Goal: Transaction & Acquisition: Purchase product/service

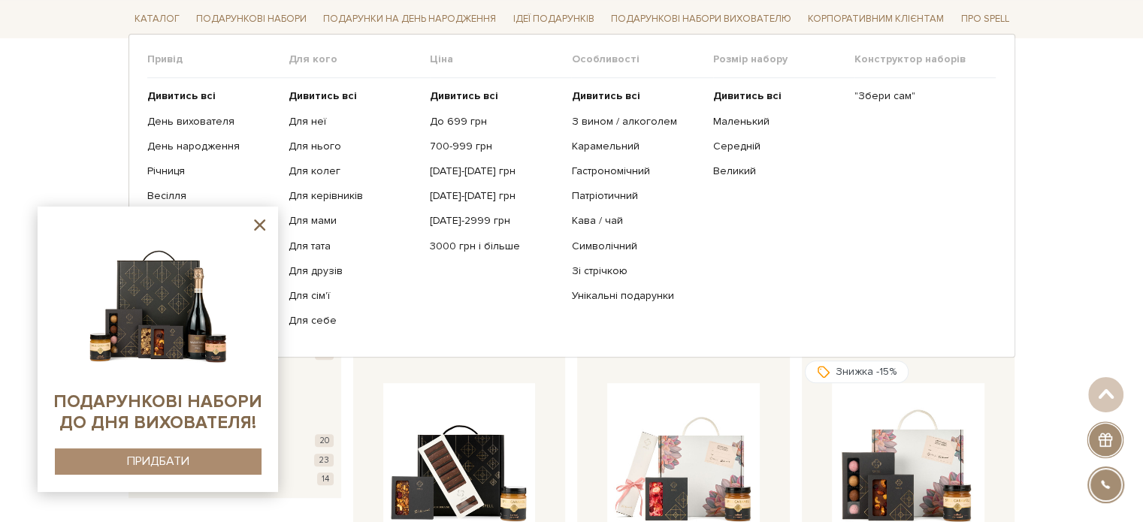
scroll to position [451, 0]
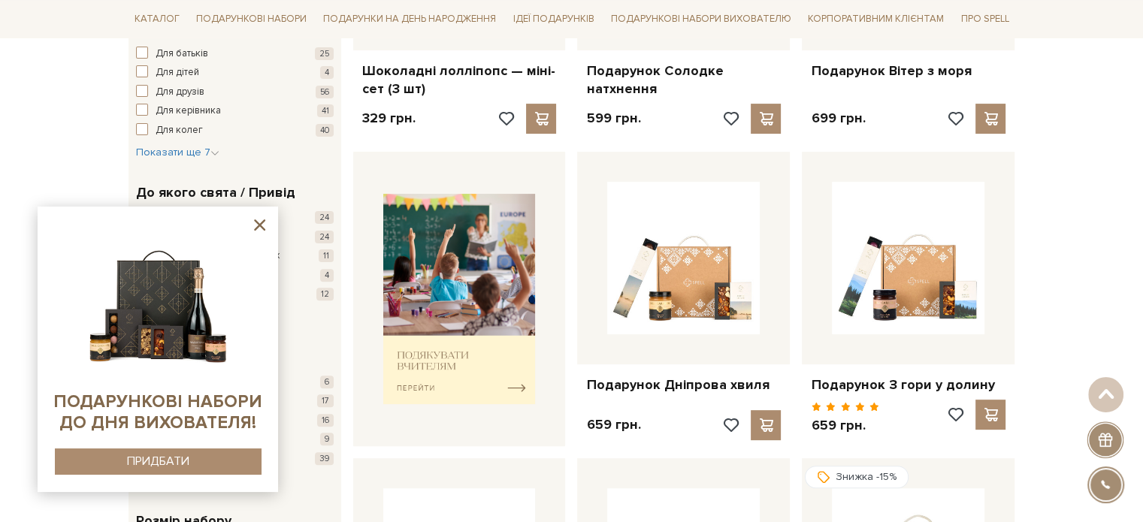
click at [257, 222] on icon at bounding box center [259, 224] width 11 height 11
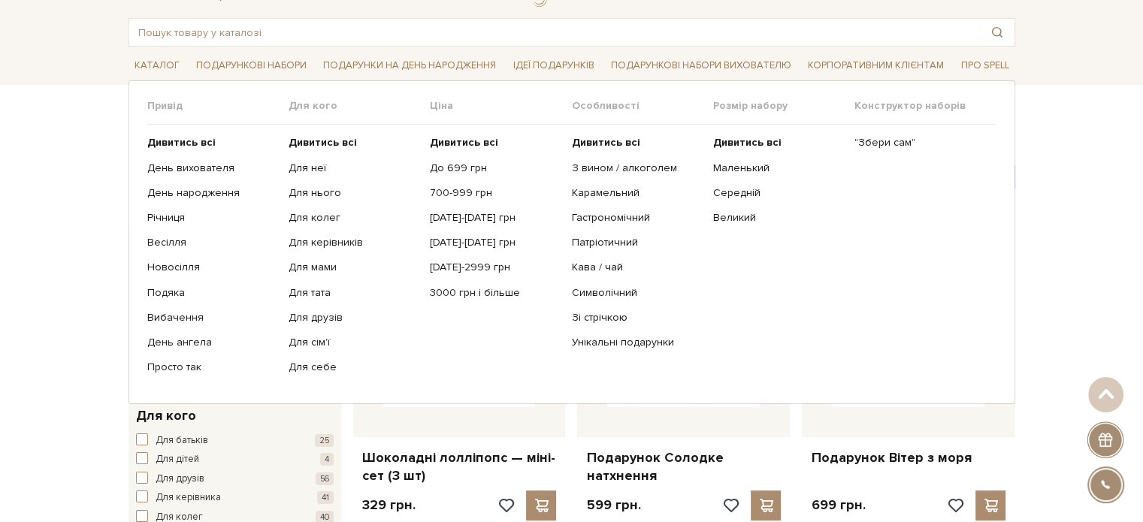
scroll to position [0, 0]
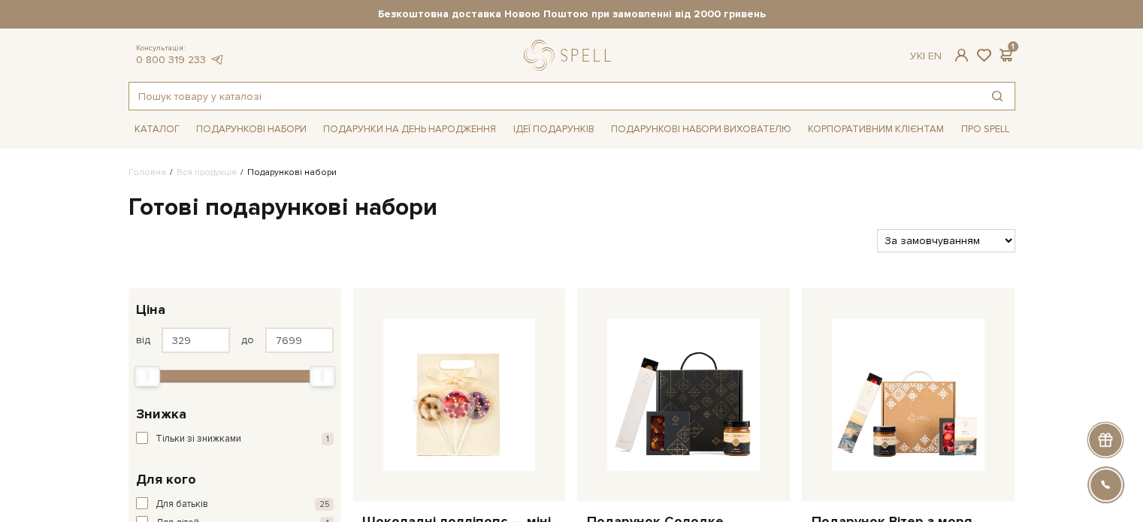
click at [183, 101] on input "text" at bounding box center [554, 96] width 851 height 27
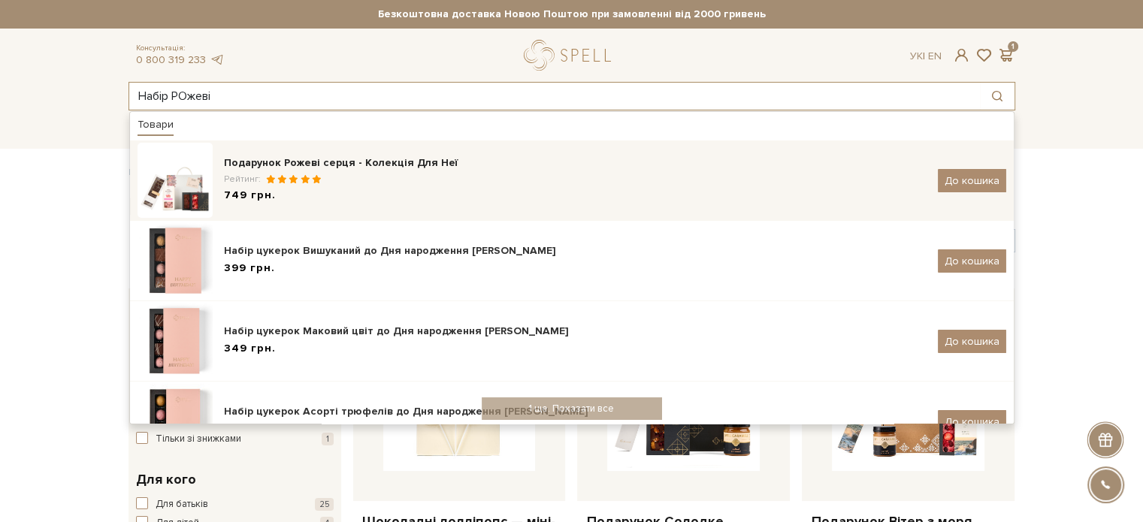
type input "Набір РОжеві"
click at [330, 162] on div "Подарунок Рожеві серця - Колекція Для Неї" at bounding box center [575, 163] width 703 height 15
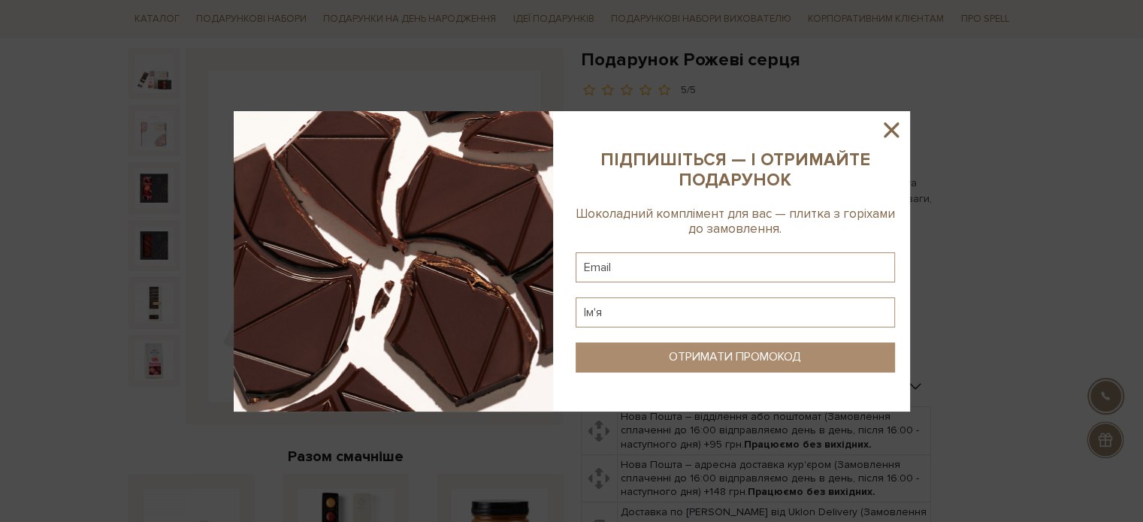
click at [890, 129] on icon at bounding box center [891, 130] width 15 height 15
